Goal: Information Seeking & Learning: Learn about a topic

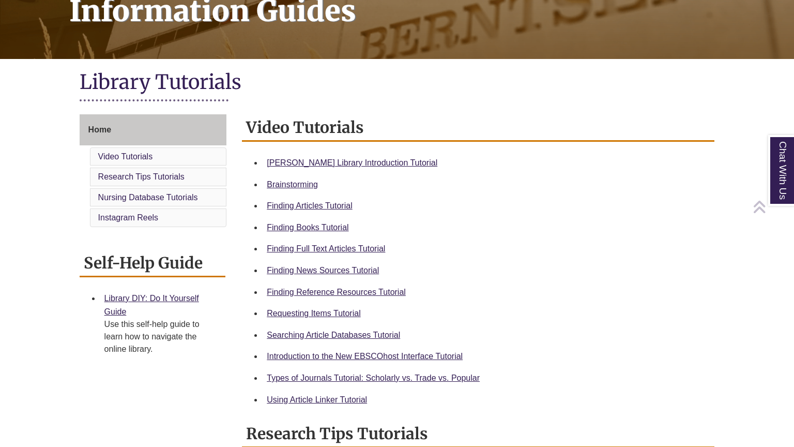
scroll to position [184, 0]
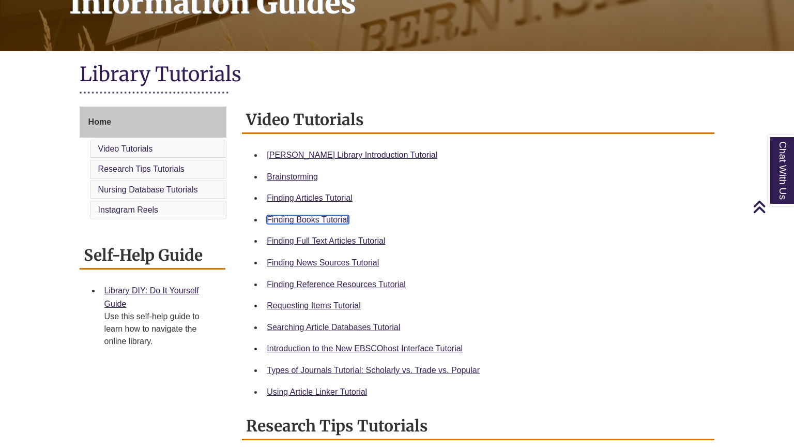
click at [326, 219] on link "Finding Books Tutorial" at bounding box center [308, 219] width 82 height 9
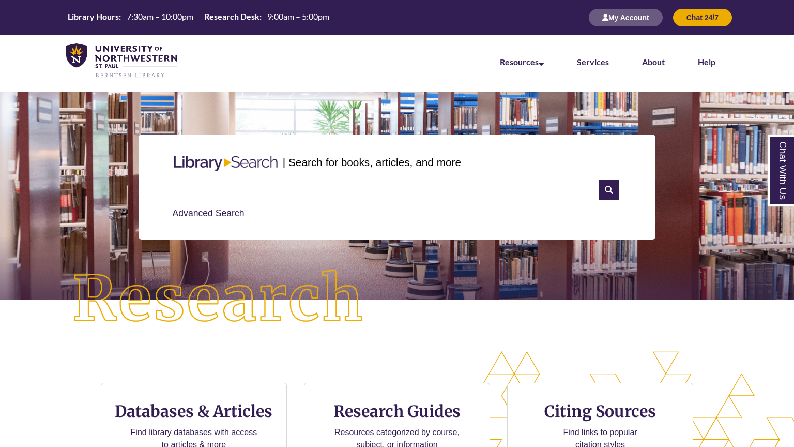
click at [267, 189] on input "text" at bounding box center [386, 189] width 427 height 21
type input "**********"
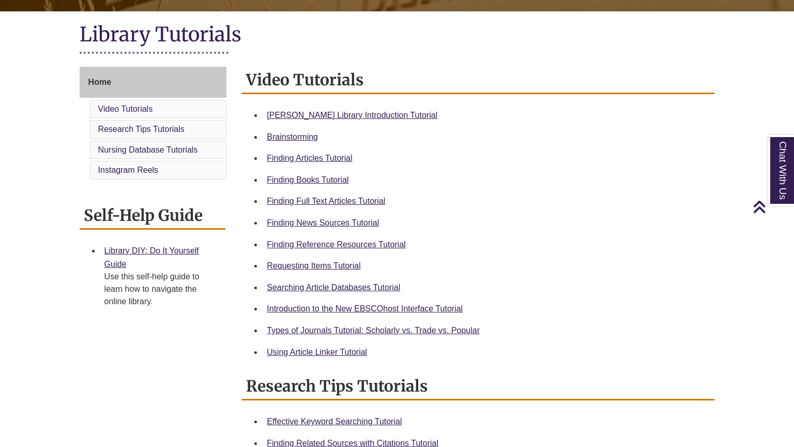
scroll to position [236, 0]
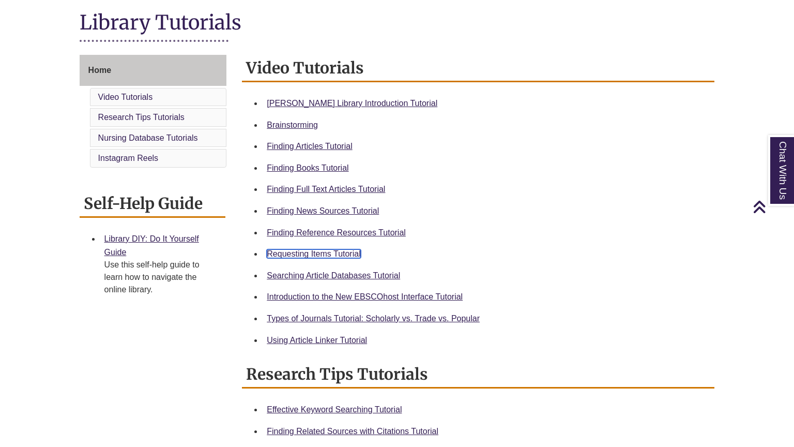
click at [319, 252] on link "Requesting Items Tutorial" at bounding box center [314, 253] width 94 height 9
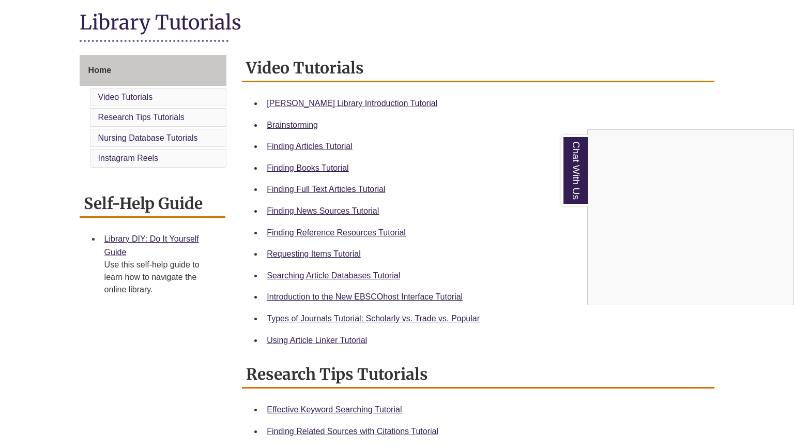
click at [310, 252] on div "Chat With Us" at bounding box center [397, 223] width 794 height 447
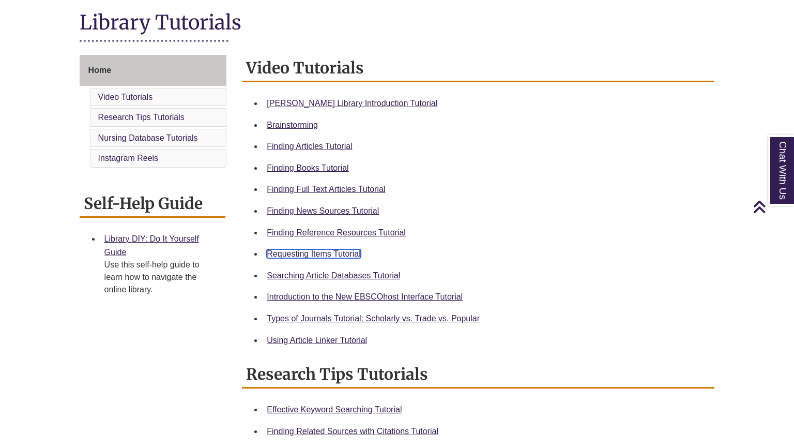
click at [306, 251] on link "Requesting Items Tutorial" at bounding box center [314, 253] width 94 height 9
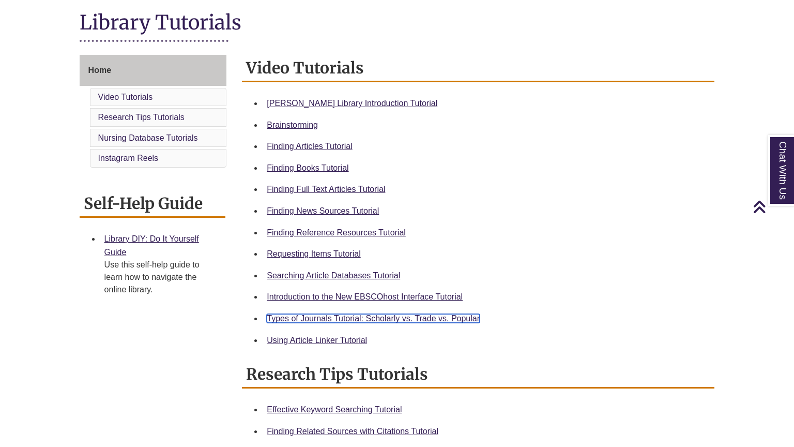
click at [352, 319] on link "Types of Journals Tutorial: Scholarly vs. Trade vs. Popular" at bounding box center [373, 318] width 213 height 9
click at [335, 318] on link "Types of Journals Tutorial: Scholarly vs. Trade vs. Popular" at bounding box center [373, 318] width 213 height 9
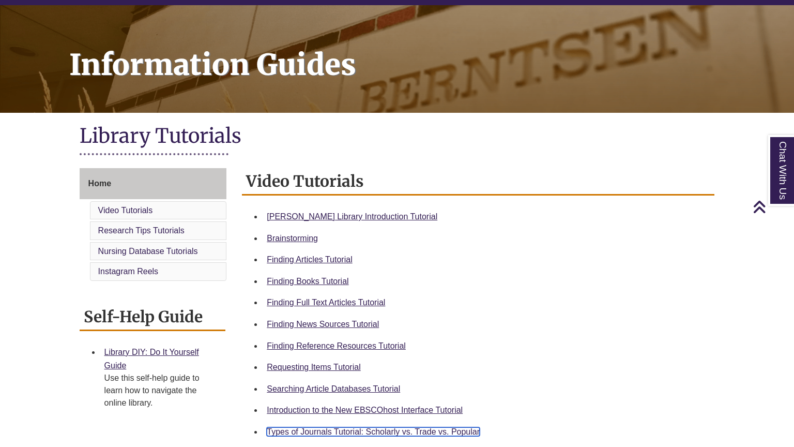
scroll to position [0, 0]
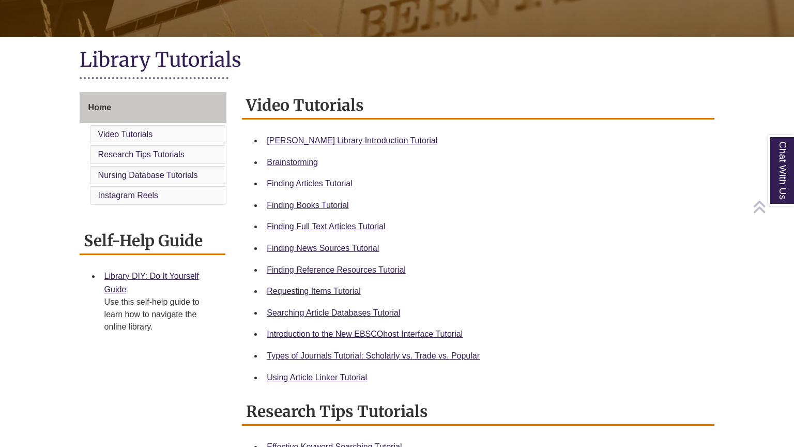
scroll to position [203, 0]
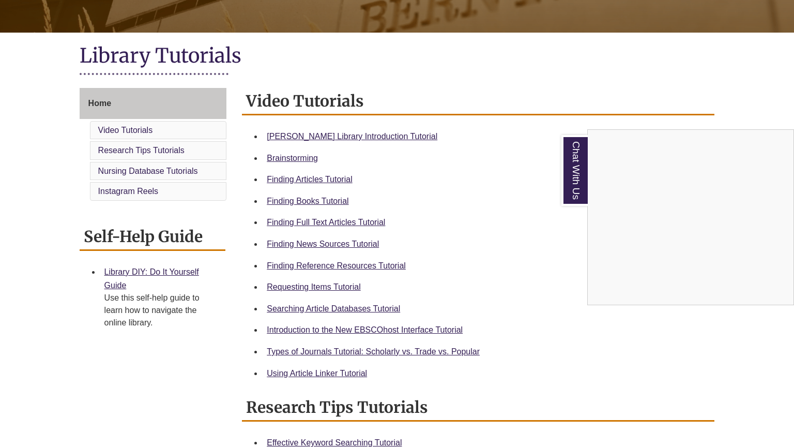
click at [335, 348] on div "Chat With Us" at bounding box center [397, 223] width 794 height 447
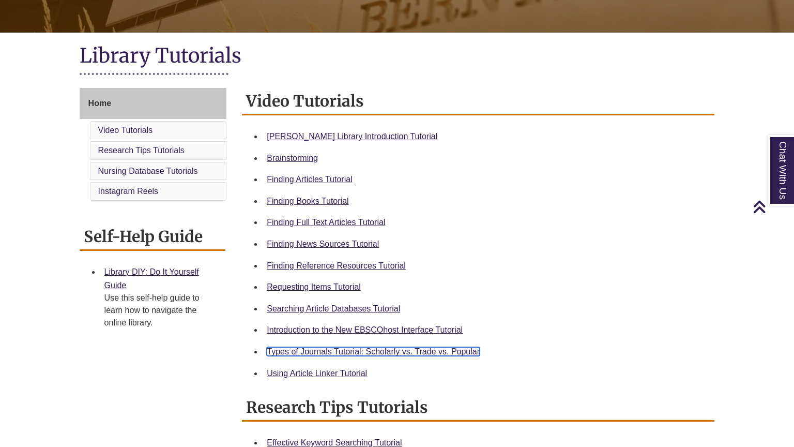
click at [336, 349] on link "Types of Journals Tutorial: Scholarly vs. Trade vs. Popular" at bounding box center [373, 351] width 213 height 9
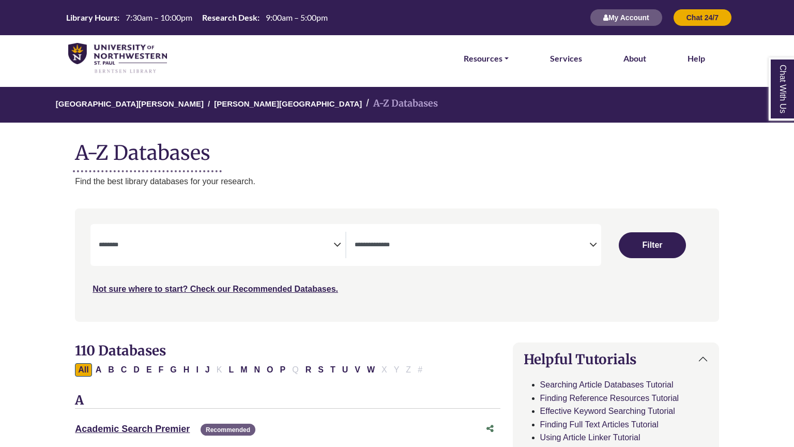
select select "Database Subject Filter"
select select "Database Types Filter"
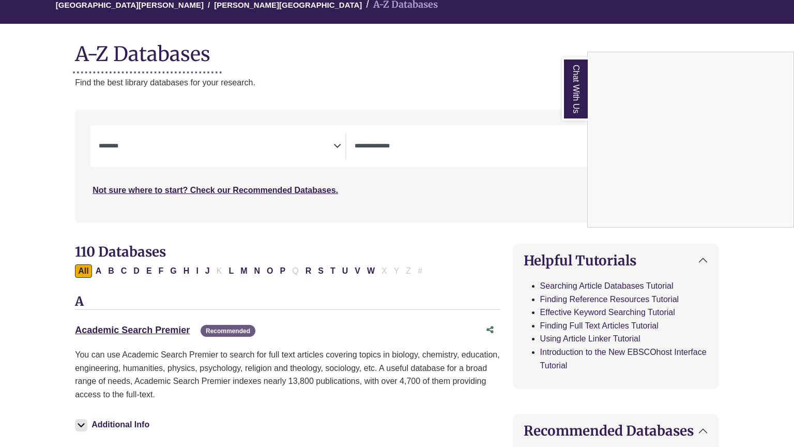
scroll to position [111, 1]
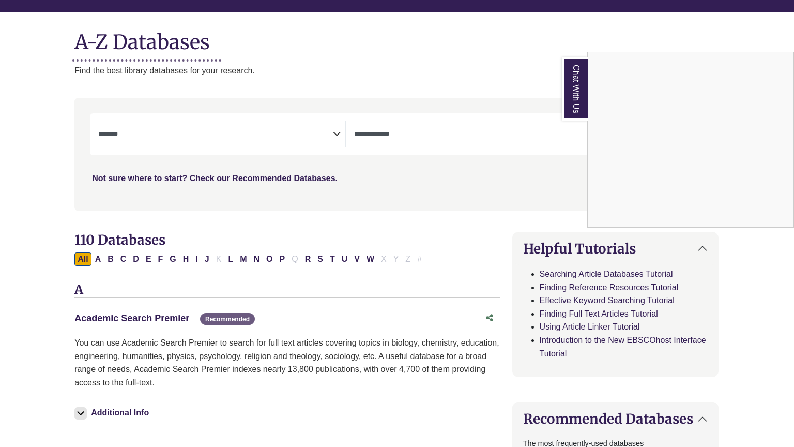
click at [109, 255] on div "Chat With Us" at bounding box center [397, 223] width 794 height 447
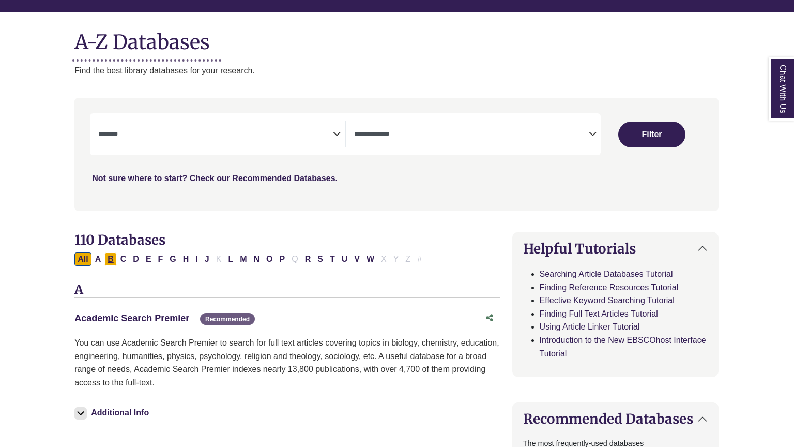
click at [108, 258] on button "B" at bounding box center [110, 258] width 12 height 13
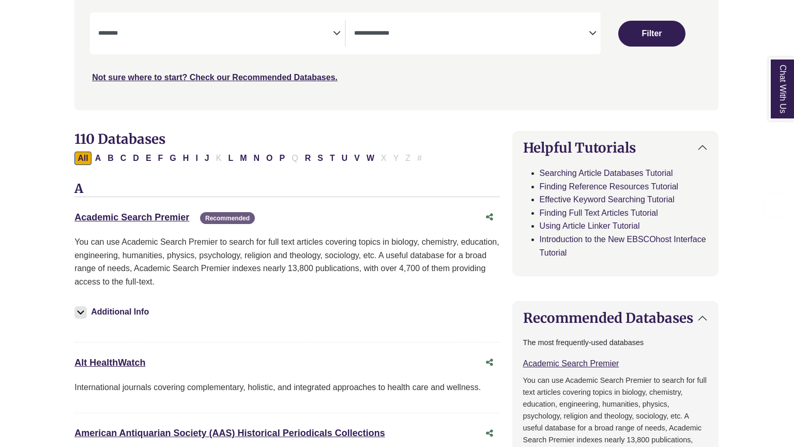
select select "Database Subject Filter"
select select "Database Types Filter"
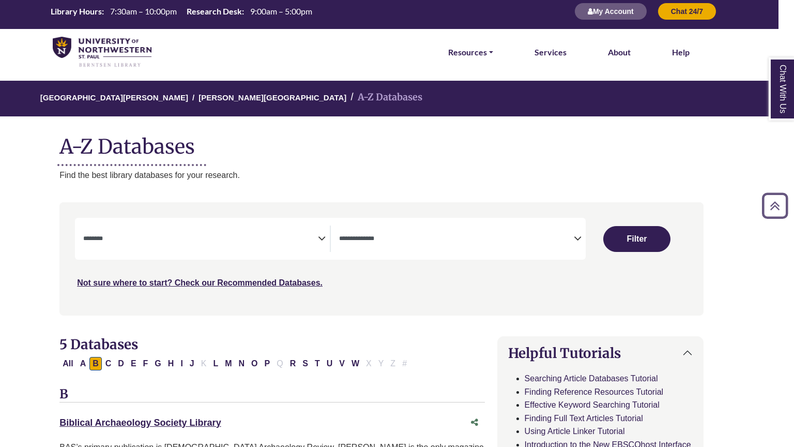
scroll to position [4, 16]
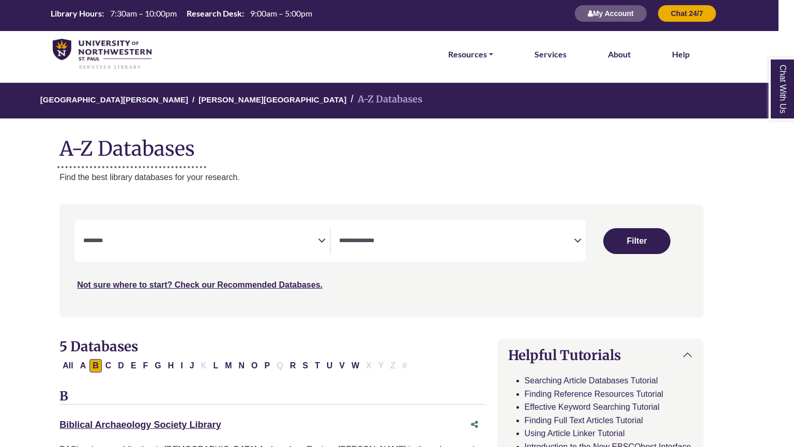
click at [322, 241] on icon "Search filters" at bounding box center [322, 239] width 8 height 16
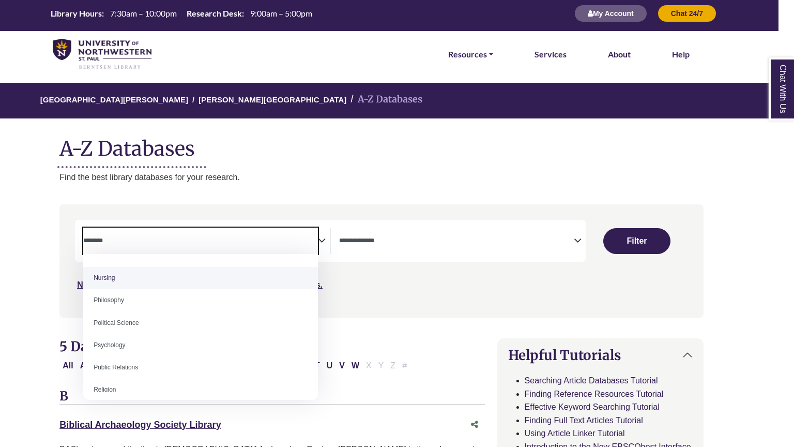
scroll to position [753, 0]
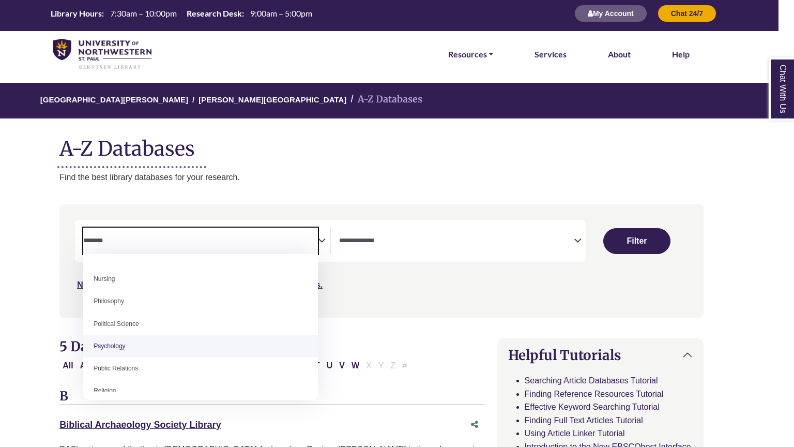
select select "*****"
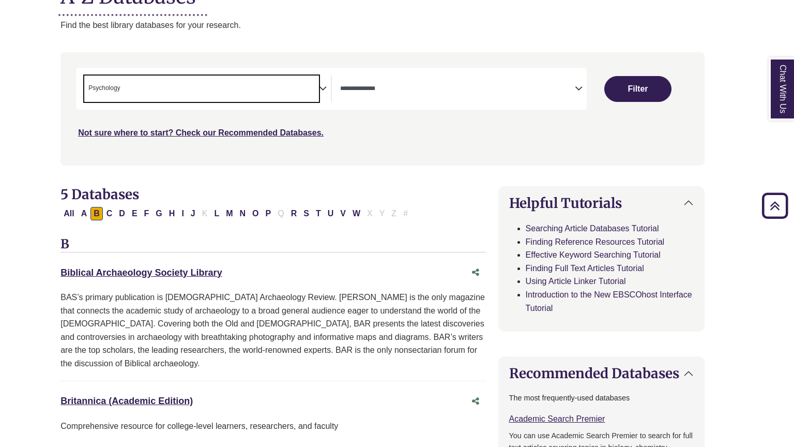
scroll to position [153, 14]
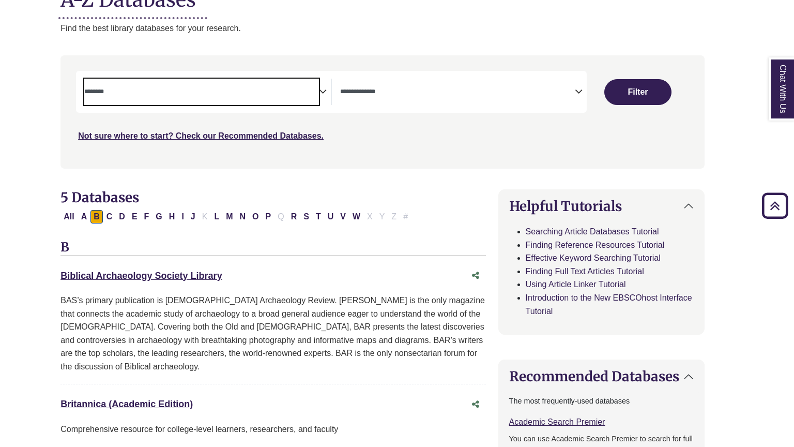
click at [144, 84] on span "Search filters" at bounding box center [201, 92] width 235 height 26
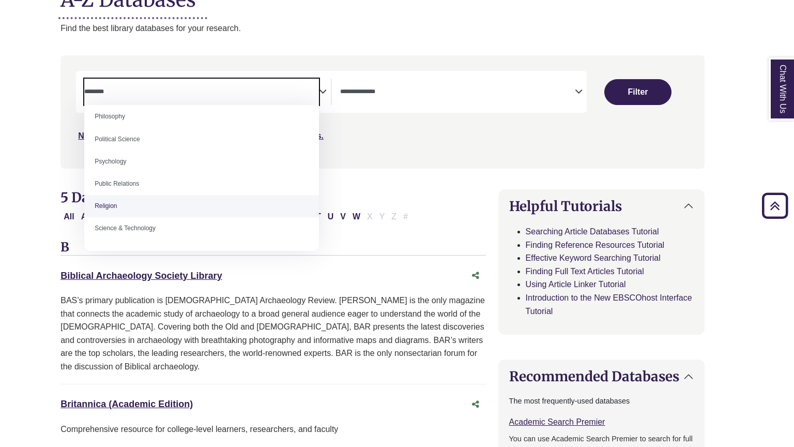
scroll to position [788, 0]
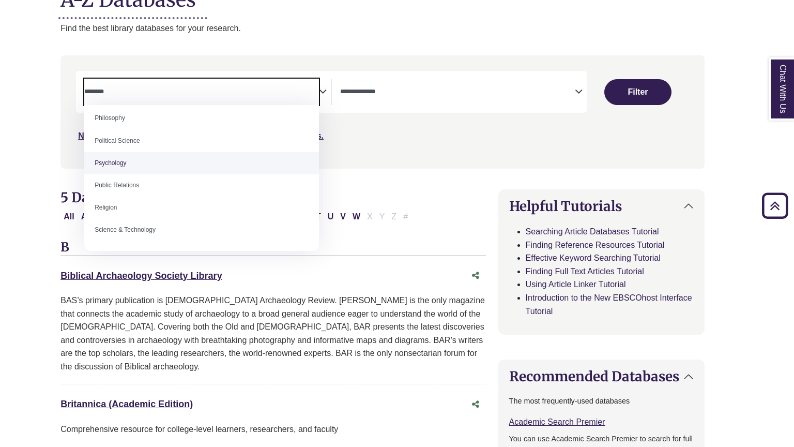
select select "*****"
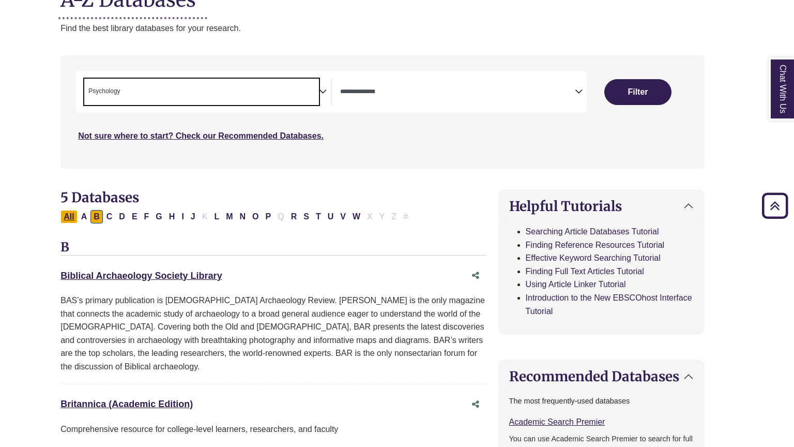
click at [74, 213] on button "All" at bounding box center [69, 216] width 17 height 13
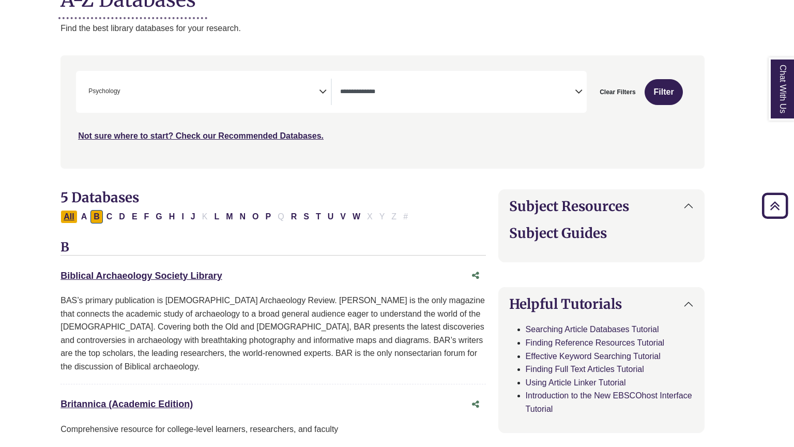
select select "Database Types Filter"
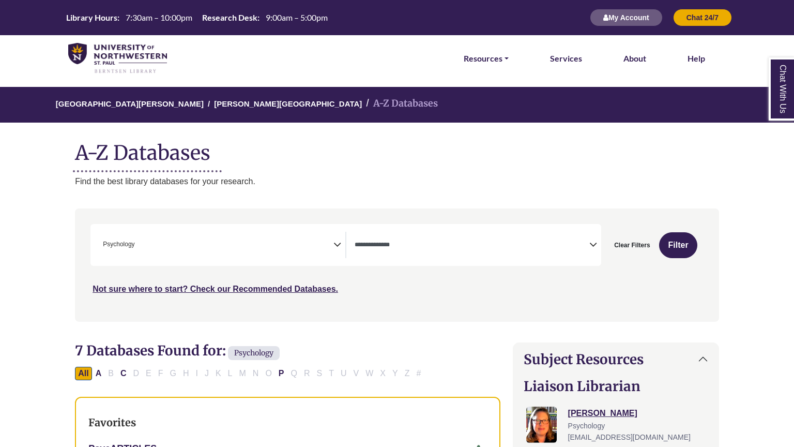
click at [200, 248] on span "× Psychology" at bounding box center [216, 245] width 235 height 26
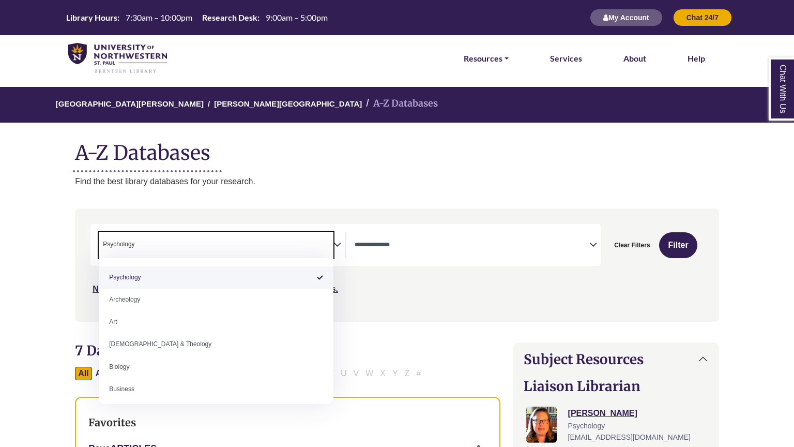
drag, startPoint x: 200, startPoint y: 248, endPoint x: 35, endPoint y: 243, distance: 165.0
click at [146, 244] on span "× Psychology" at bounding box center [216, 245] width 235 height 26
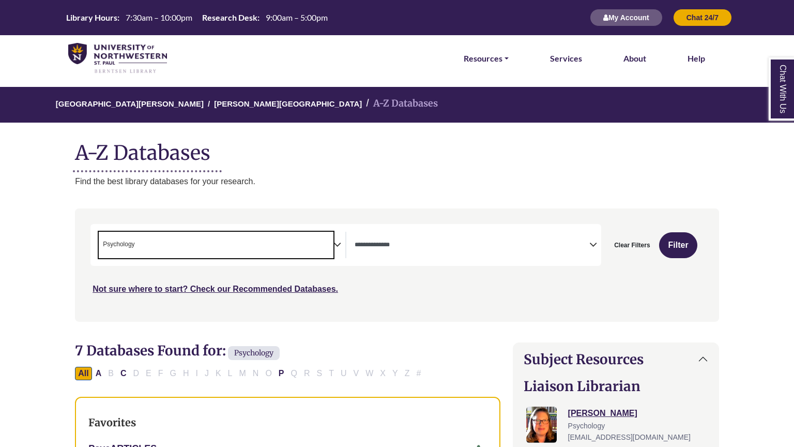
select select "Database Subject Filter"
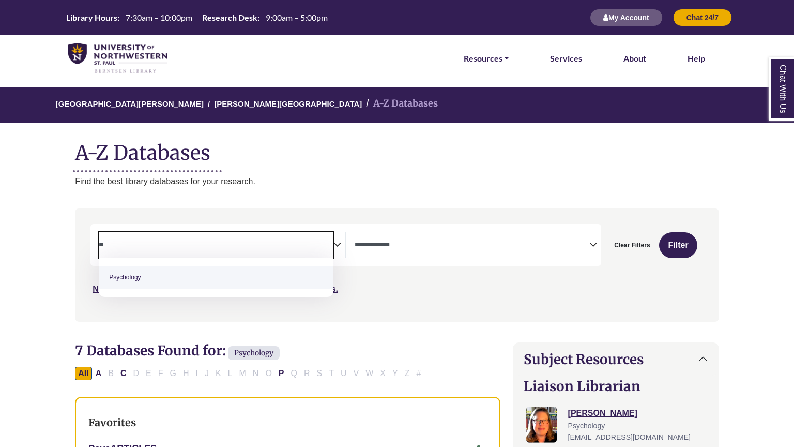
type textarea "*"
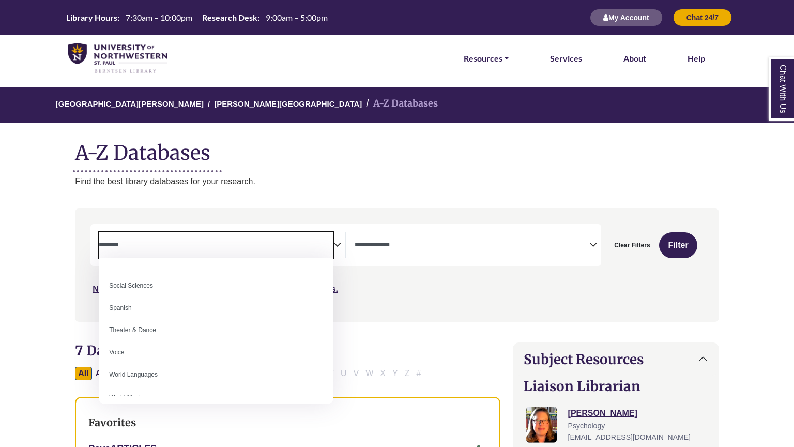
scroll to position [910, 0]
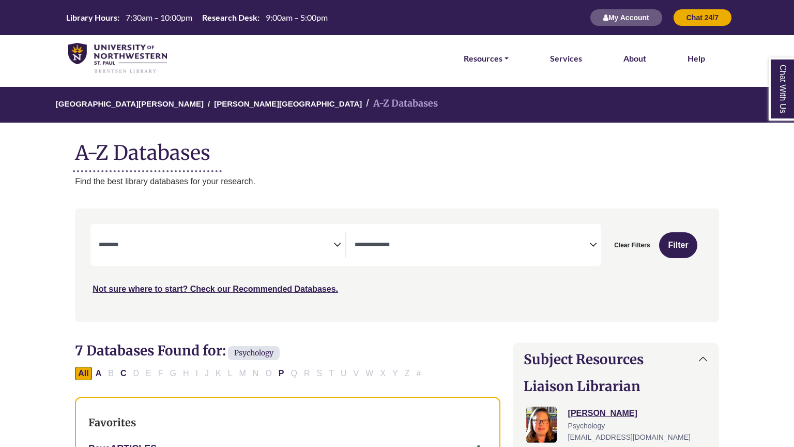
click at [590, 245] on icon "Search filters" at bounding box center [594, 243] width 8 height 16
click at [276, 236] on span "Search filters" at bounding box center [216, 245] width 235 height 26
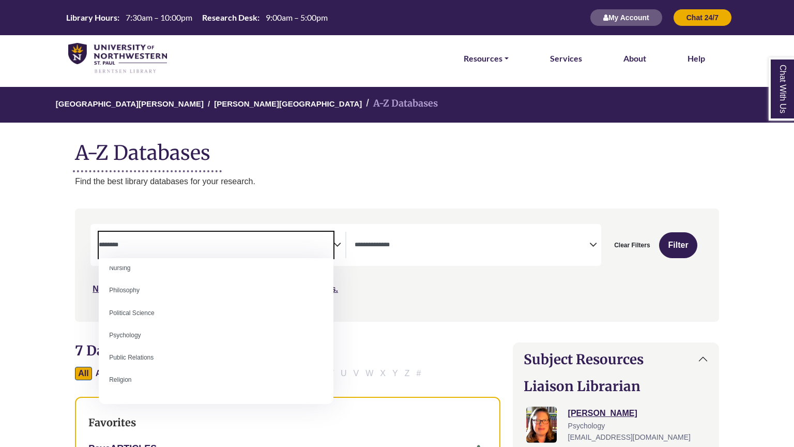
scroll to position [782, 0]
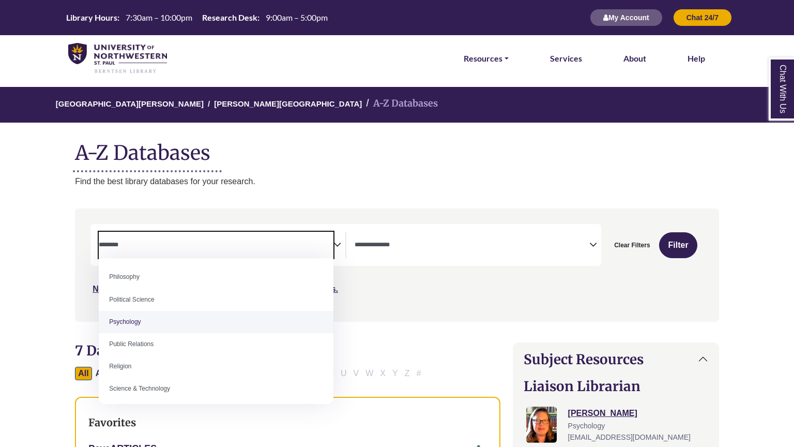
select select "*****"
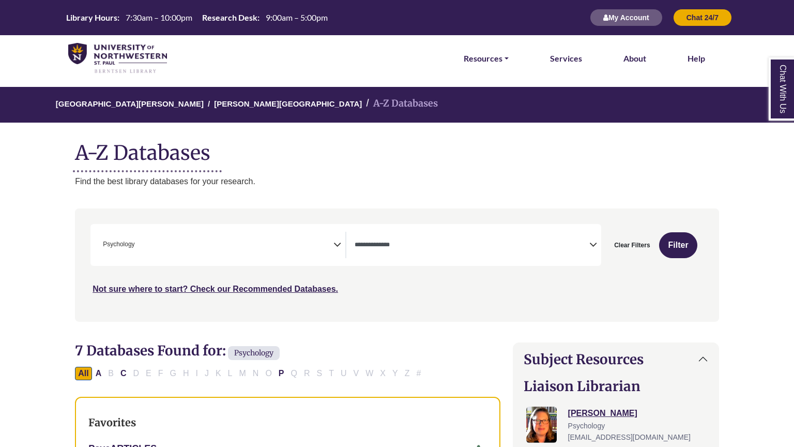
click at [592, 245] on icon "Search filters" at bounding box center [594, 243] width 8 height 16
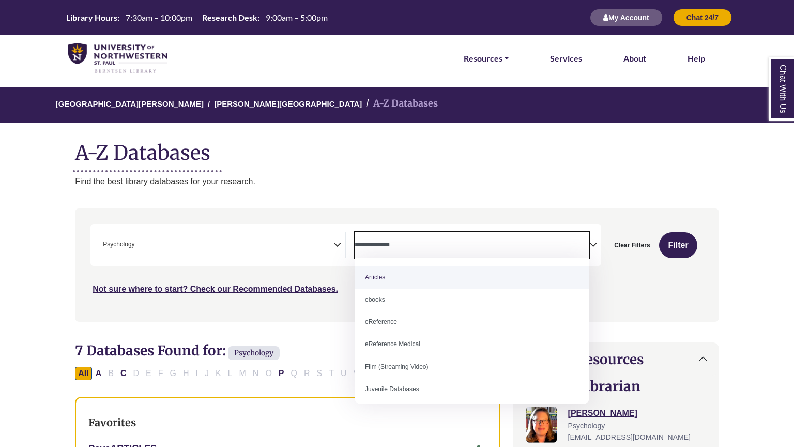
select select "*****"
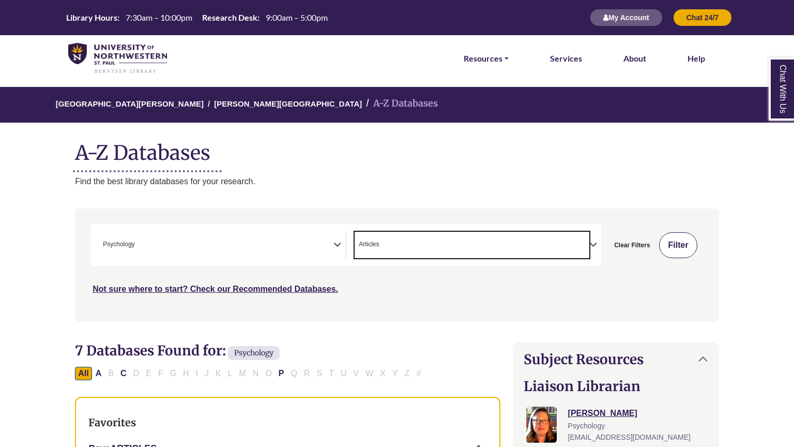
click at [689, 239] on button "Filter" at bounding box center [678, 245] width 38 height 26
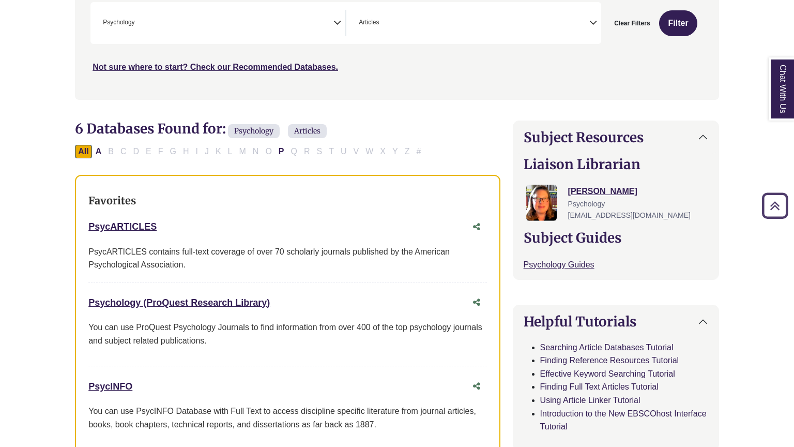
scroll to position [225, 0]
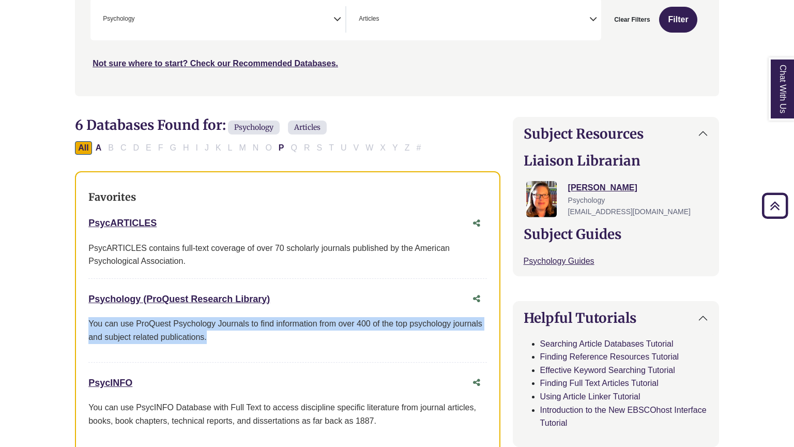
drag, startPoint x: 89, startPoint y: 320, endPoint x: 265, endPoint y: 340, distance: 177.0
click at [265, 340] on p "You can use ProQuest Psychology Journals to find information from over 400 of t…" at bounding box center [287, 330] width 398 height 26
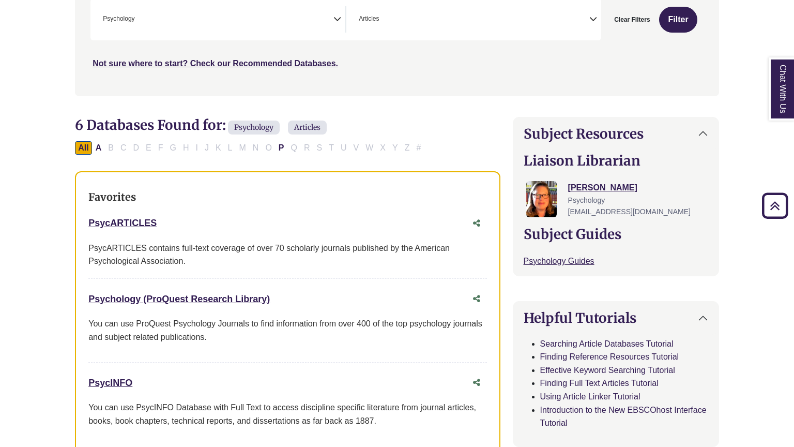
click at [324, 301] on div "Psychology (ProQuest Research Library) This link opens in a new window" at bounding box center [276, 299] width 377 height 15
click at [75, 299] on div "Favorites PsycARTICLES This link opens in a new window PsycARTICLES contains fu…" at bounding box center [287, 314] width 425 height 286
click at [82, 295] on div "Favorites PsycARTICLES This link opens in a new window PsycARTICLES contains fu…" at bounding box center [287, 314] width 425 height 286
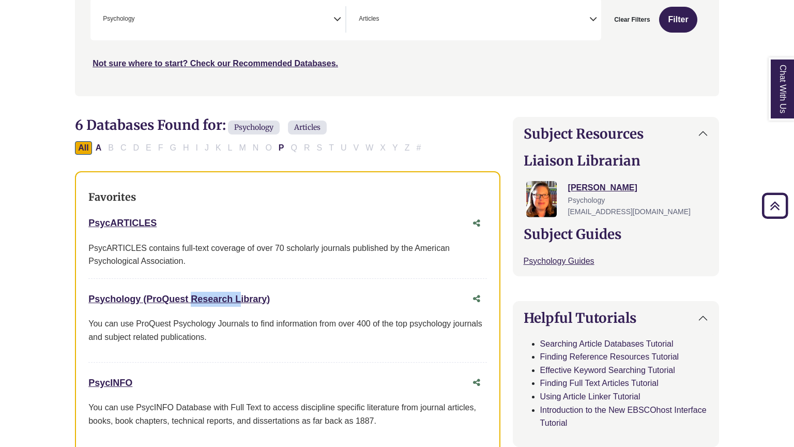
click at [82, 295] on div "Favorites PsycARTICLES This link opens in a new window PsycARTICLES contains fu…" at bounding box center [287, 314] width 425 height 286
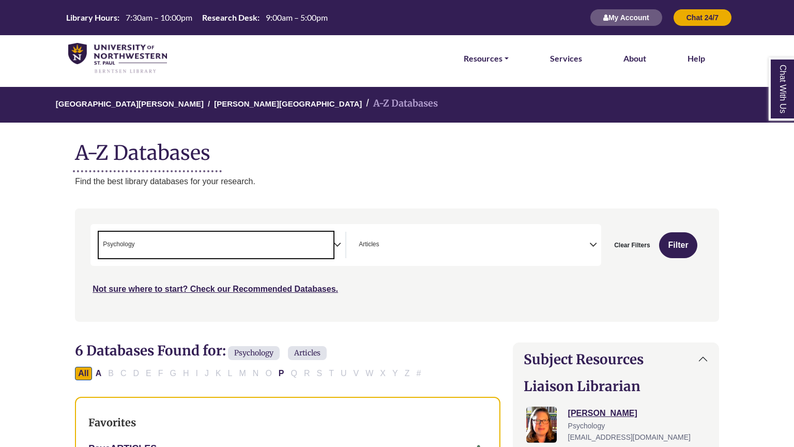
click at [165, 243] on span "× Psychology" at bounding box center [216, 245] width 235 height 26
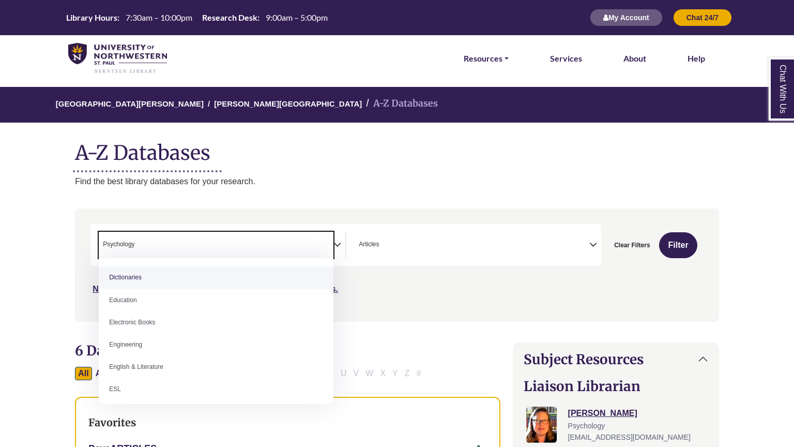
scroll to position [288, 0]
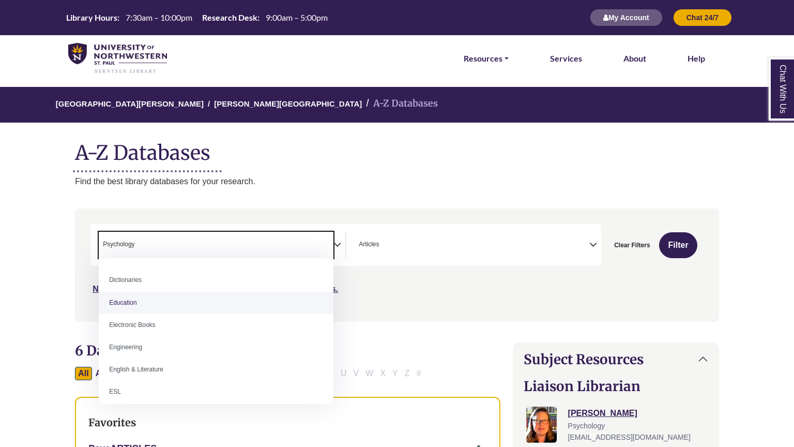
select select "*****"
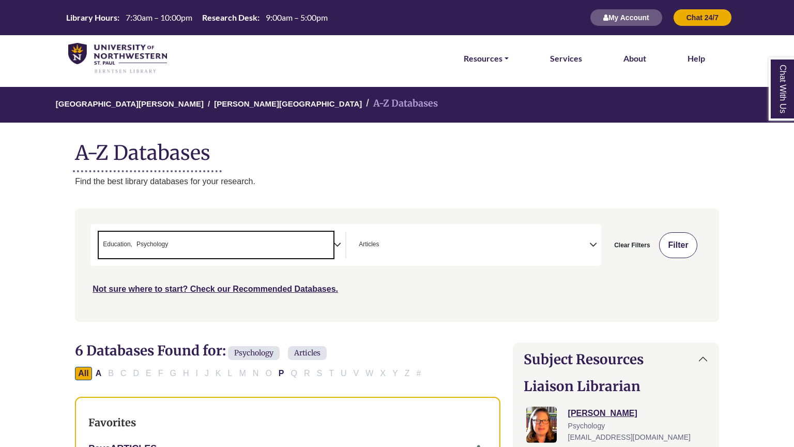
click at [676, 246] on button "Filter" at bounding box center [678, 245] width 38 height 26
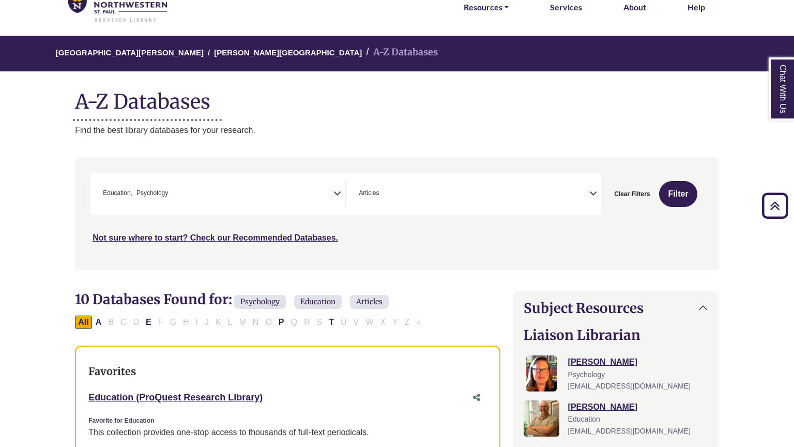
scroll to position [46, 0]
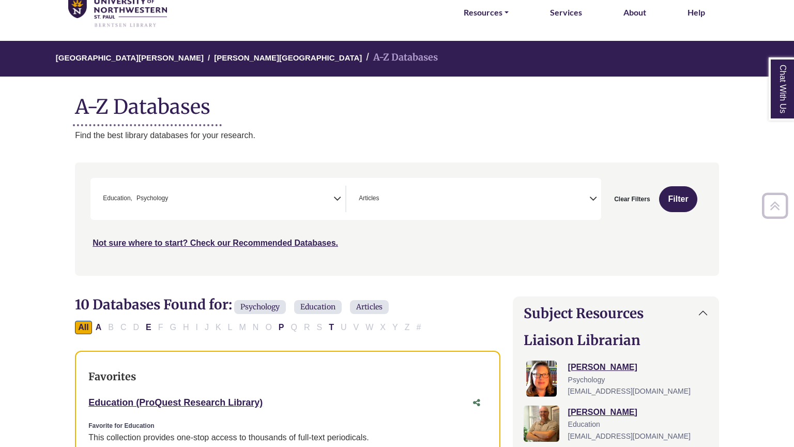
click at [176, 195] on span "× Education × Psychology" at bounding box center [216, 199] width 235 height 26
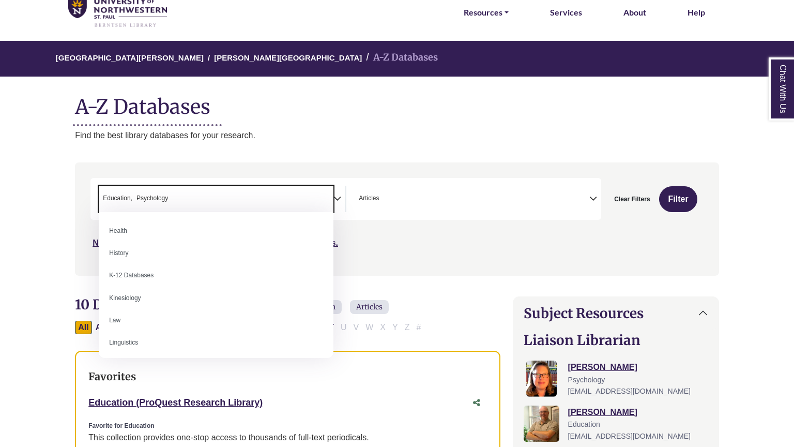
scroll to position [493, 0]
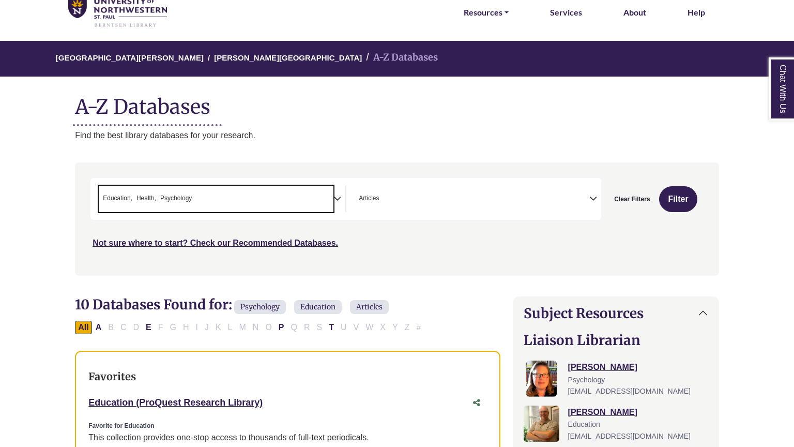
click at [218, 191] on span "× Education × Health × Psychology" at bounding box center [216, 199] width 235 height 26
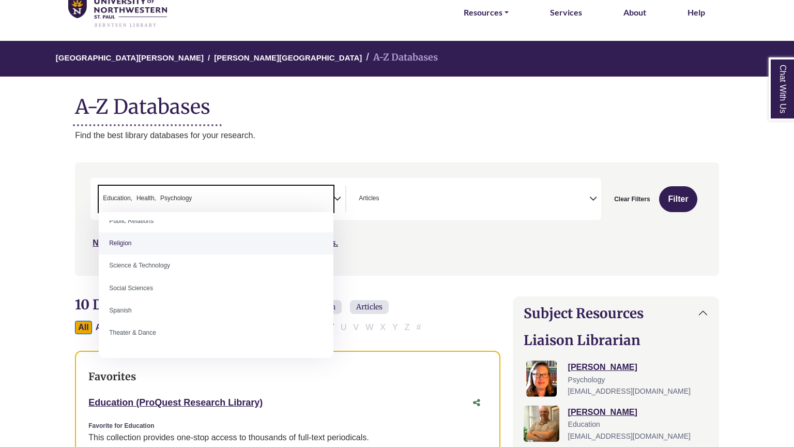
scroll to position [860, 0]
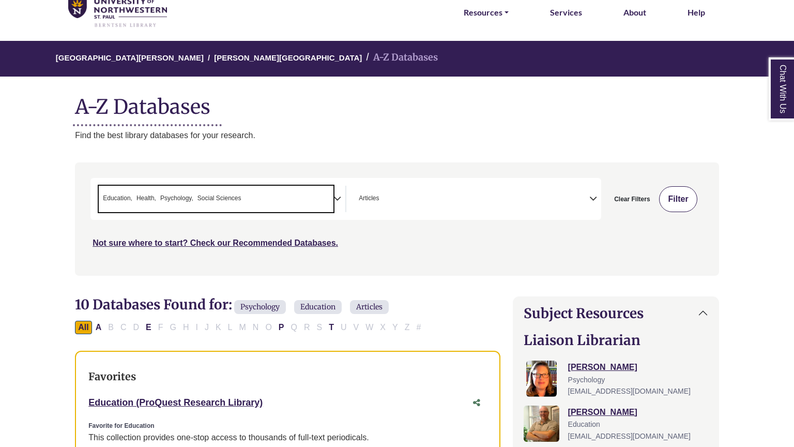
click at [677, 196] on button "Filter" at bounding box center [678, 199] width 38 height 26
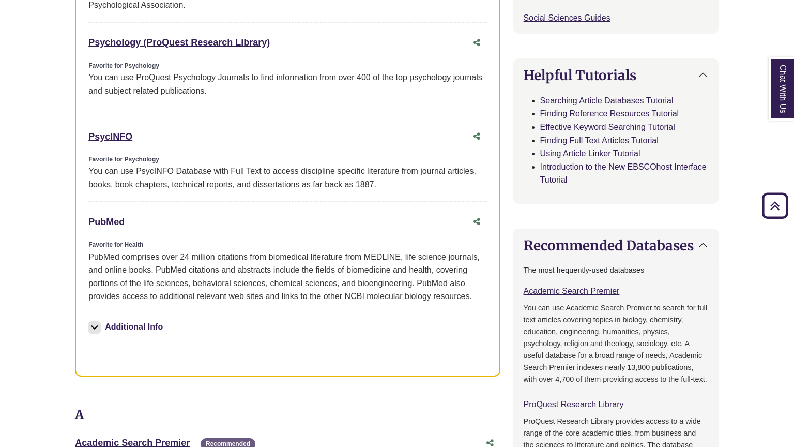
scroll to position [592, 0]
click at [84, 221] on div "Favorites Education (ProQuest Research Library) This link opens in a new window…" at bounding box center [287, 100] width 425 height 552
copy link "PubMed"
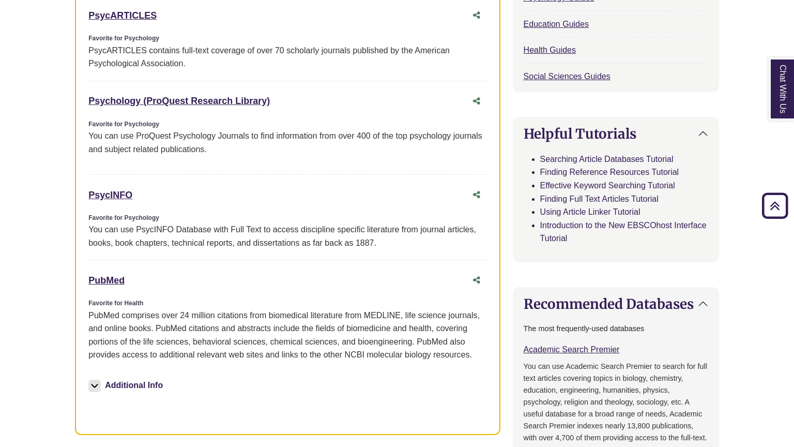
scroll to position [527, 0]
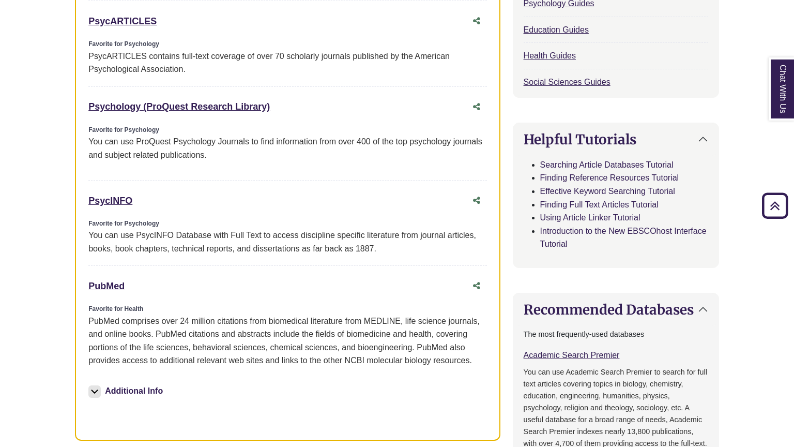
click at [86, 199] on div "Favorites Education (ProQuest Research Library) This link opens in a new window…" at bounding box center [287, 165] width 425 height 552
copy link "PsycINFO"
click at [86, 199] on div "Favorites Education (ProQuest Research Library) This link opens in a new window…" at bounding box center [287, 165] width 425 height 552
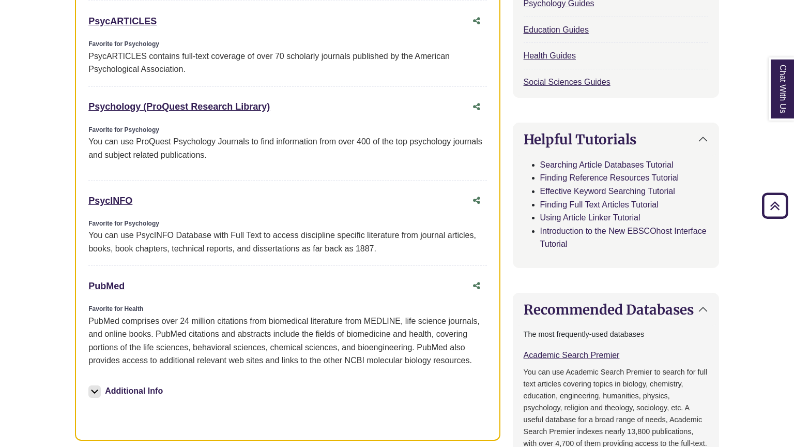
click at [86, 199] on div "Favorites Education (ProQuest Research Library) This link opens in a new window…" at bounding box center [287, 165] width 425 height 552
copy link "PsycINFO"
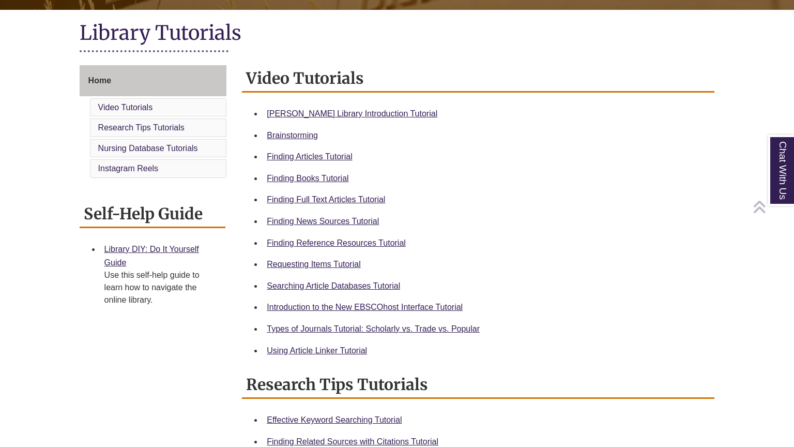
scroll to position [232, 0]
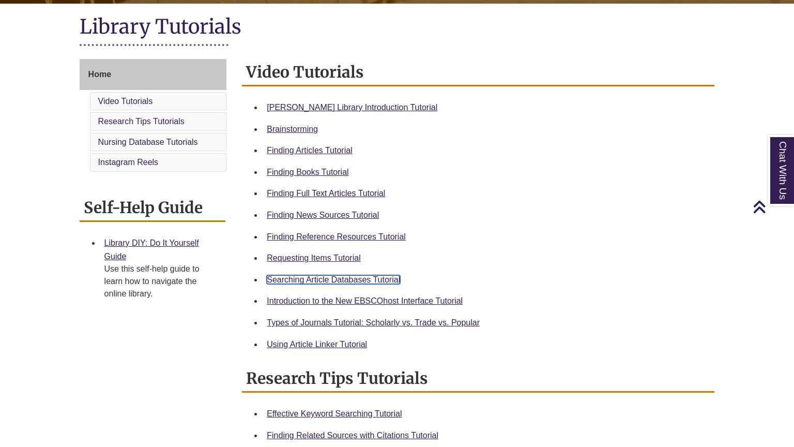
click at [342, 277] on link "Searching Article Databases Tutorial" at bounding box center [333, 279] width 133 height 9
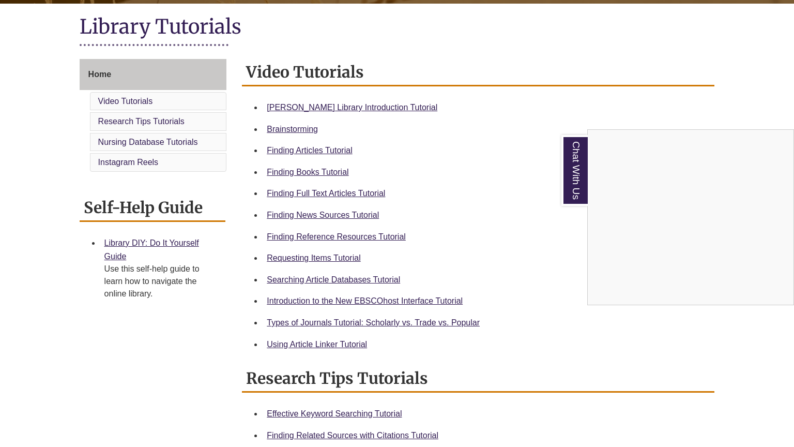
click at [329, 193] on div "Chat With Us" at bounding box center [397, 223] width 794 height 447
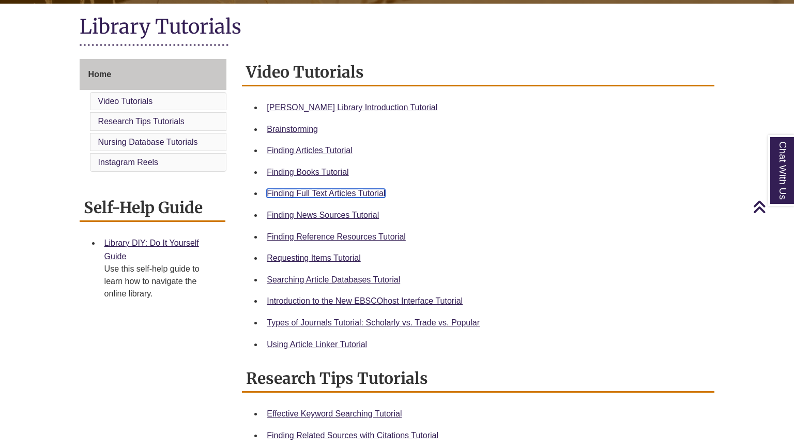
click at [333, 191] on link "Finding Full Text Articles Tutorial" at bounding box center [326, 193] width 118 height 9
click at [717, 68] on div "Video Tutorials Berntsen Library Introduction Tutorial Brainstorming Finding Ar…" at bounding box center [478, 365] width 488 height 613
click at [327, 344] on link "Using Article Linker Tutorial" at bounding box center [317, 344] width 100 height 9
click at [320, 340] on link "Using Article Linker Tutorial" at bounding box center [317, 344] width 100 height 9
click at [328, 341] on link "Using Article Linker Tutorial" at bounding box center [317, 344] width 100 height 9
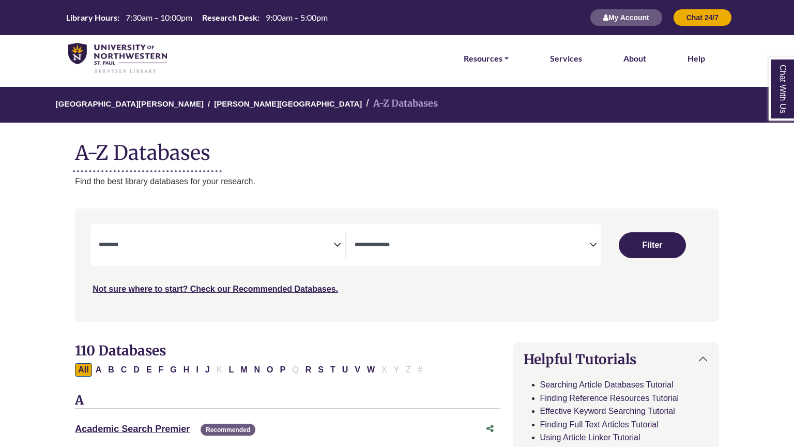
select select "Database Subject Filter"
select select "Database Types Filter"
click at [330, 241] on textarea "Search" at bounding box center [216, 245] width 235 height 8
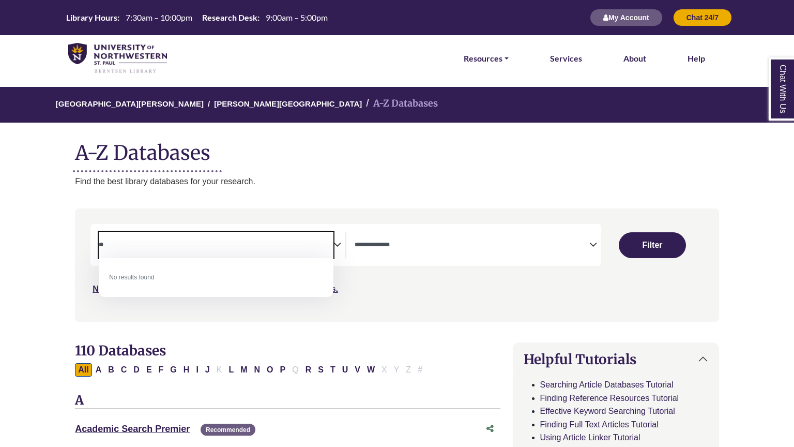
type textarea "*"
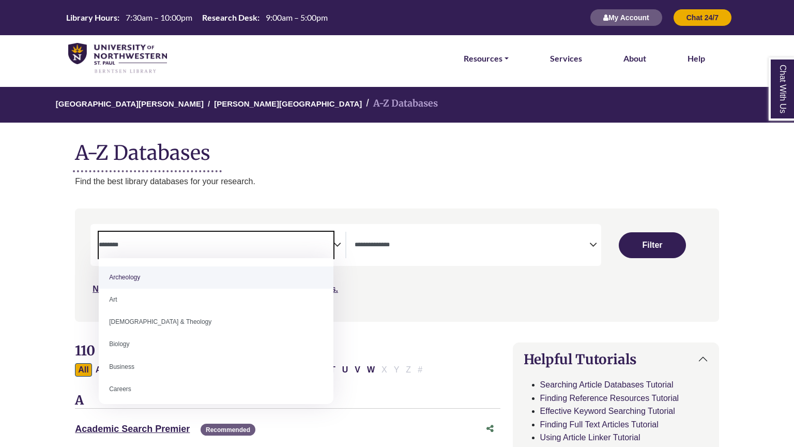
type textarea "*"
click at [206, 249] on textarea "Search" at bounding box center [216, 245] width 235 height 8
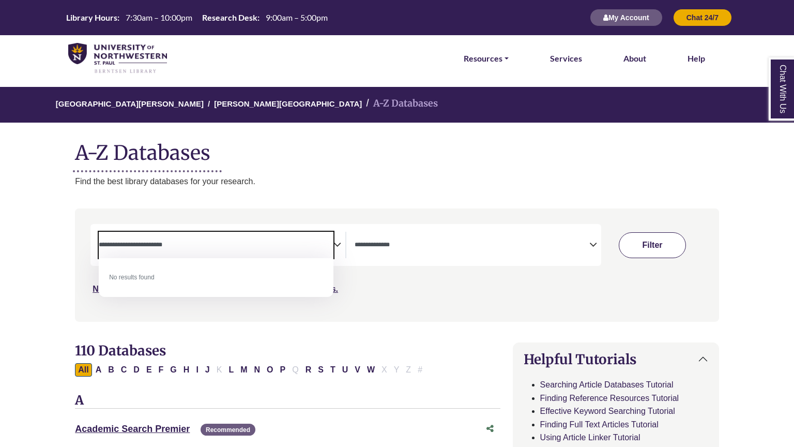
type textarea "**********"
click at [661, 251] on button "Filter" at bounding box center [652, 245] width 67 height 26
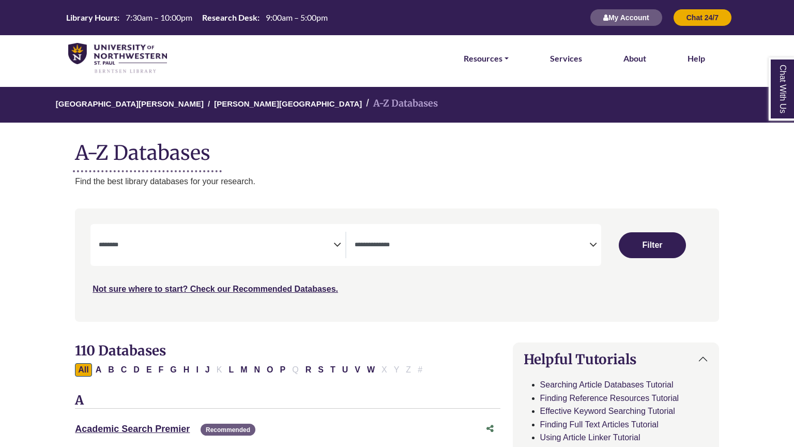
select select "Database Subject Filter"
select select "Database Types Filter"
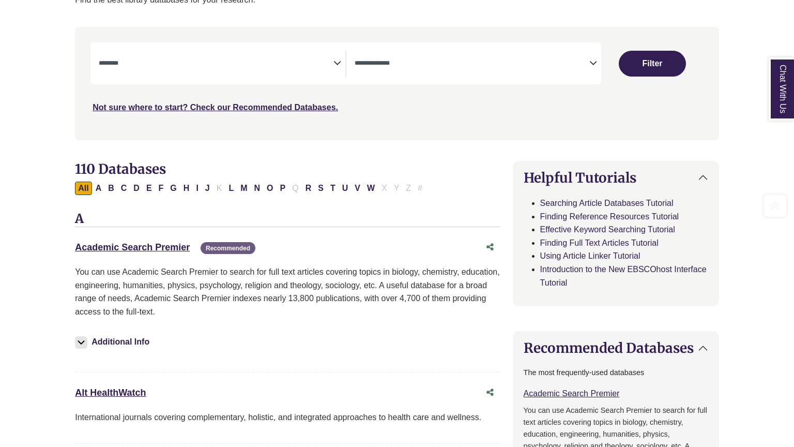
scroll to position [184, 0]
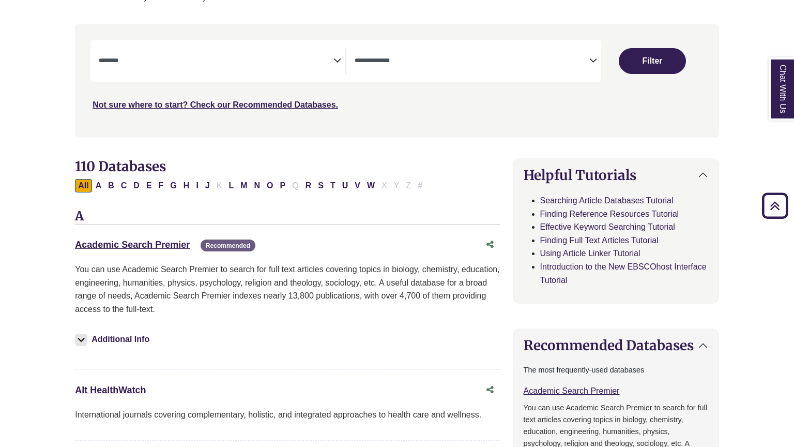
click at [131, 237] on div "Academic Search Premier This link opens in a new window Recommended" at bounding box center [277, 244] width 404 height 15
click at [137, 244] on link "Academic Search Premier This link opens in a new window" at bounding box center [132, 244] width 115 height 10
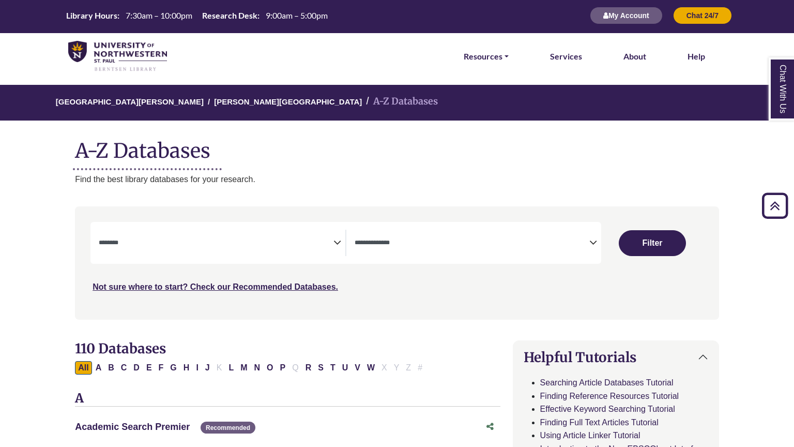
scroll to position [0, 0]
